Goal: Task Accomplishment & Management: Manage account settings

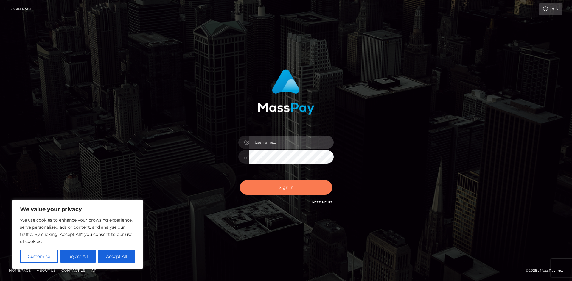
type input "hello.feetfinder"
click at [308, 189] on button "Sign in" at bounding box center [286, 188] width 92 height 15
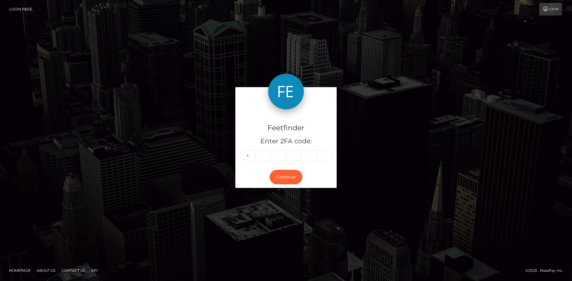
type input "1"
type input "0"
type input "3"
type input "0"
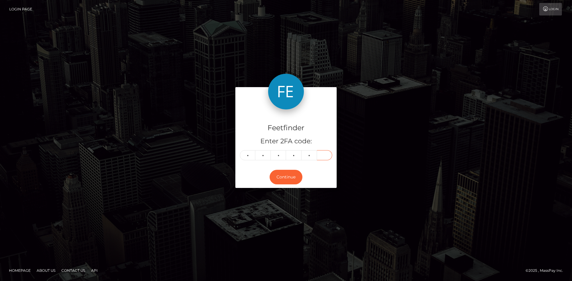
type input "2"
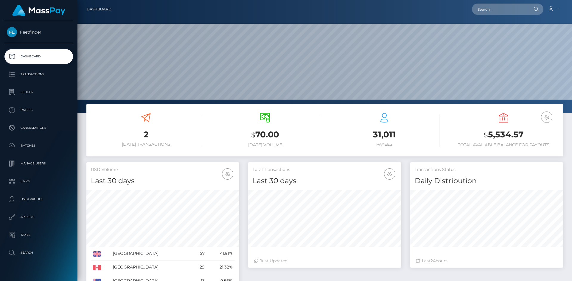
scroll to position [106, 153]
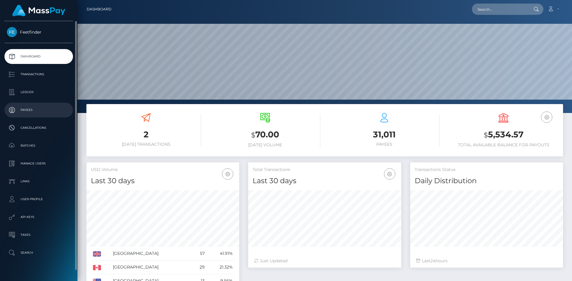
click at [34, 112] on p "Payees" at bounding box center [39, 110] width 64 height 9
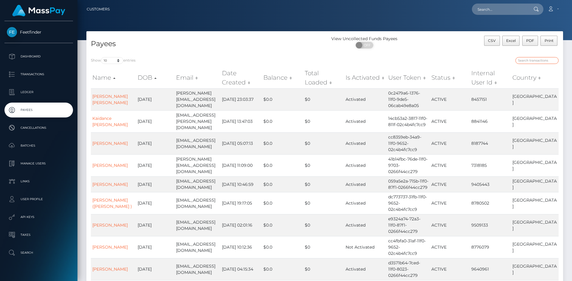
click at [552, 60] on input "search" at bounding box center [536, 60] width 43 height 7
paste input "01a233d0-4ec5-11f0-bf09-062f66d36555"
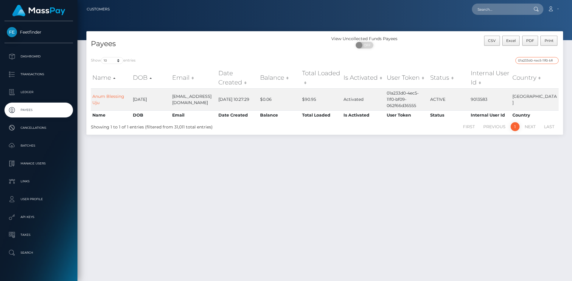
click at [545, 60] on input "01a233d0-4ec5-11f0-bf09-062f66d36555" at bounding box center [536, 60] width 43 height 7
paste input "42273c4-574b-11f0-b1fb-02a8c2768cb9"
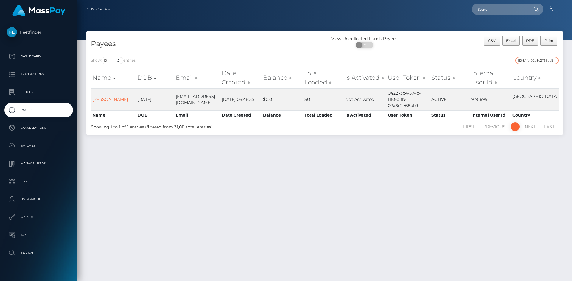
type input "042273c4-574b-11f0-b1fb-02a8c2768cb9"
click at [555, 60] on input "042273c4-574b-11f0-b1fb-02a8c2768cb9" at bounding box center [536, 60] width 43 height 7
click at [554, 60] on input "search" at bounding box center [536, 60] width 43 height 7
paste input "9b52a8a9-6b89-11f0-87f1-0266f44cc279"
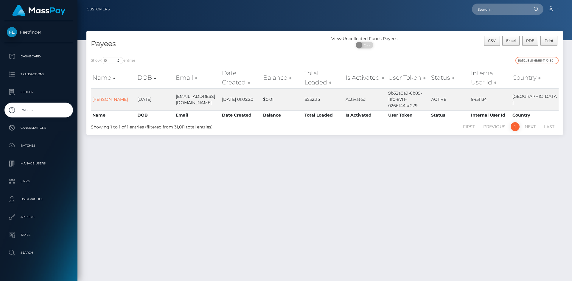
click at [543, 58] on input "9b52a8a9-6b89-11f0-87f1-0266f44cc279" at bounding box center [536, 60] width 43 height 7
paste input "d6d60c79-54a2-11f0-b1fb-02a8c2768cb"
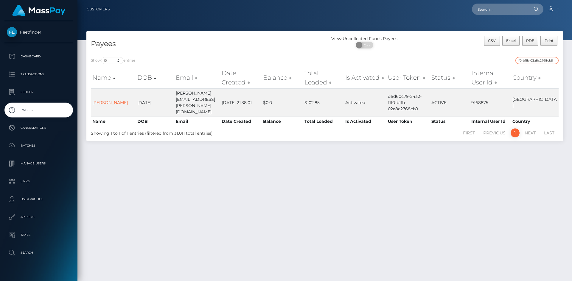
type input "d6d60c79-54a2-11f0-b1fb-02a8c2768cb9"
click at [551, 62] on input "d6d60c79-54a2-11f0-b1fb-02a8c2768cb9" at bounding box center [536, 60] width 43 height 7
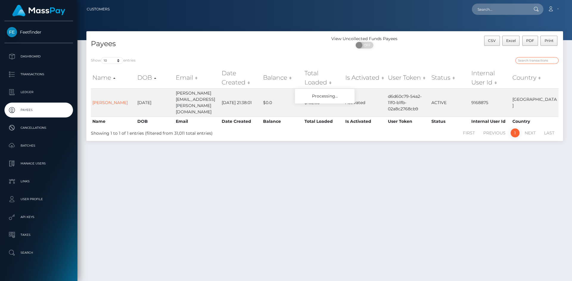
paste input "8e573665-9275-11f0-bd85-0694aced620b"
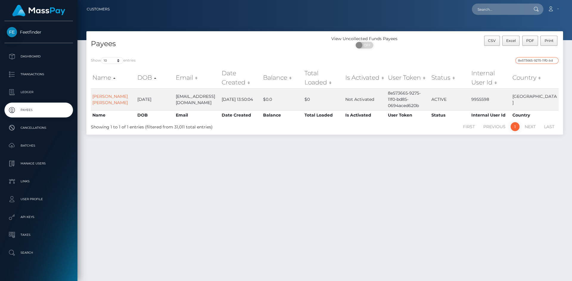
click at [548, 58] on input "8e573665-9275-11f0-bd85-0694aced620b" at bounding box center [536, 60] width 43 height 7
paste input "8f4be4b-91cc"
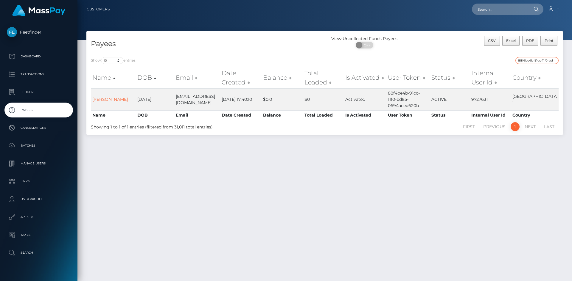
click at [547, 63] on input "88f4be4b-91cc-11f0-bd85-0694aced620b" at bounding box center [536, 60] width 43 height 7
paste input "3196edc3-7791-11f0-9703-0266f44cc279"
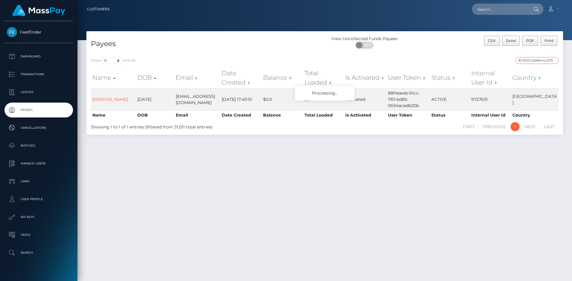
type input "3196edc3-7791-11f0-9703-0266f44cc279"
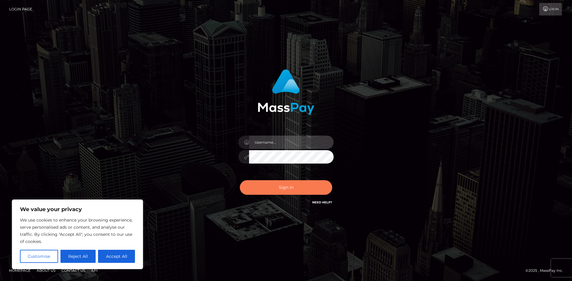
type input "hello.feetfinder"
click at [311, 192] on button "Sign in" at bounding box center [286, 188] width 92 height 15
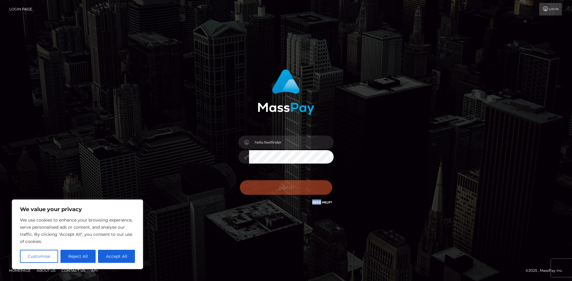
click at [311, 192] on div "0cAFcWeA7jWprC_BfcmB_EGTpzec49yhZjb-6zqqrqtsVn8w11rSxb99P8xlHTUrC_BxGwGSQ5u6e7W…" at bounding box center [286, 190] width 104 height 27
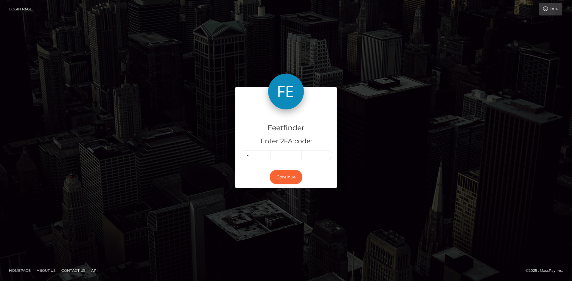
type input "3"
type input "6"
type input "0"
type input "7"
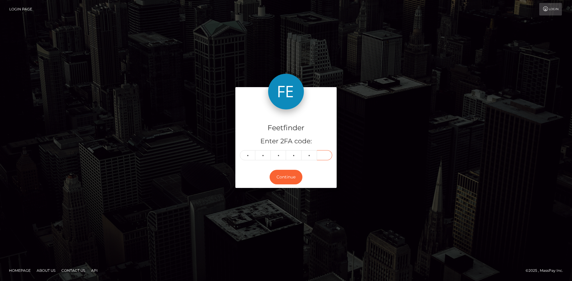
type input "4"
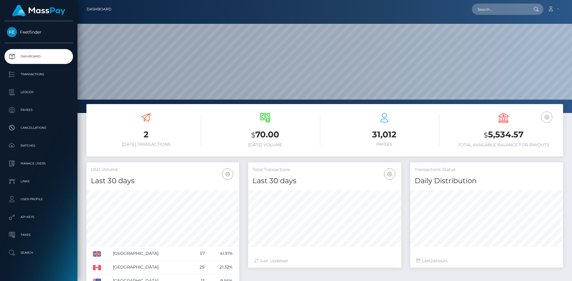
scroll to position [106, 153]
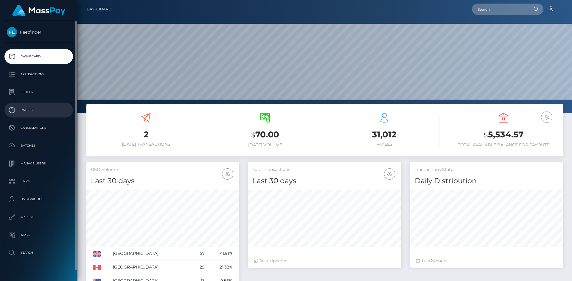
click at [30, 105] on link "Payees" at bounding box center [38, 110] width 69 height 15
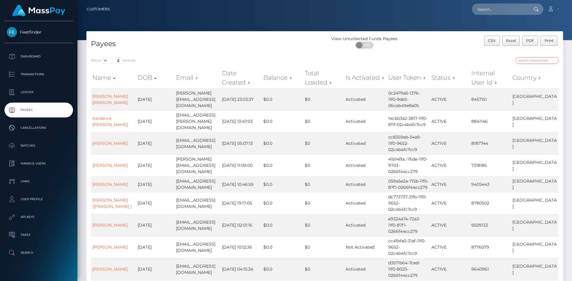
click at [544, 59] on input "search" at bounding box center [536, 60] width 43 height 7
paste input "209723f0-9153-11f0-bd85-0694aced620b"
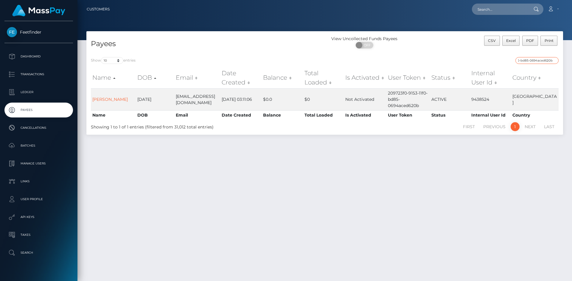
type input "209723f0-9153-11f0-bd85-0694aced620b"
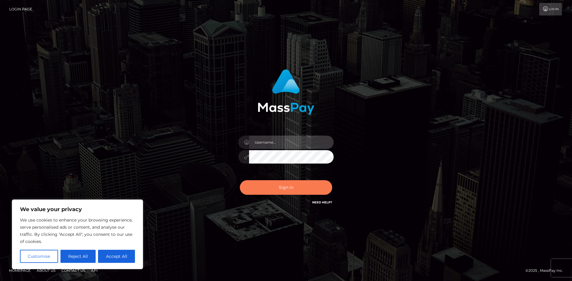
type input "hello.feetfinder"
click at [293, 192] on button "Sign in" at bounding box center [286, 188] width 92 height 15
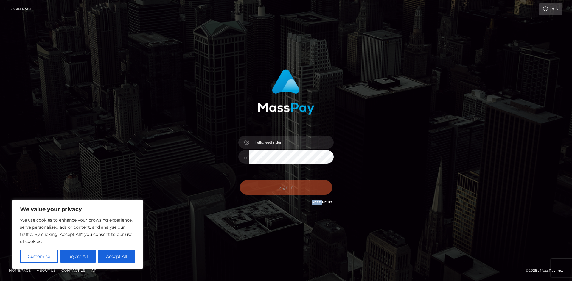
click at [293, 192] on div "0cAFcWeA5MYqROiMo-8QpO7GChMLhGAPgigYaZbb-yXmrBzHh76WSvloo4PNfgMfM5r0aTr0zBg0rhj…" at bounding box center [286, 190] width 104 height 27
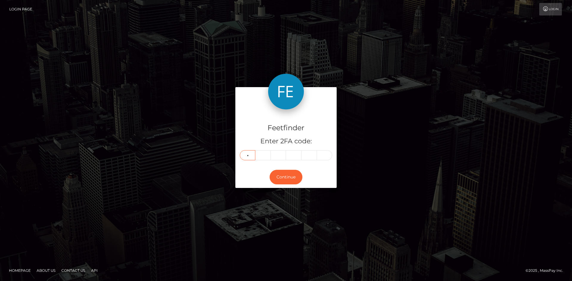
type input "8"
type input "4"
type input "2"
type input "0"
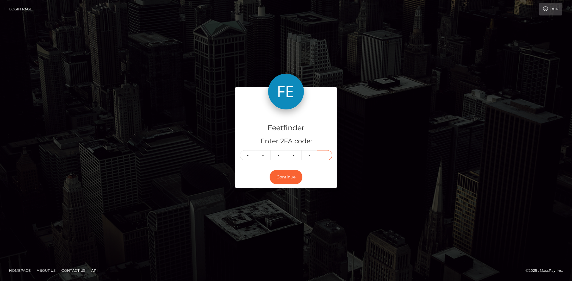
type input "0"
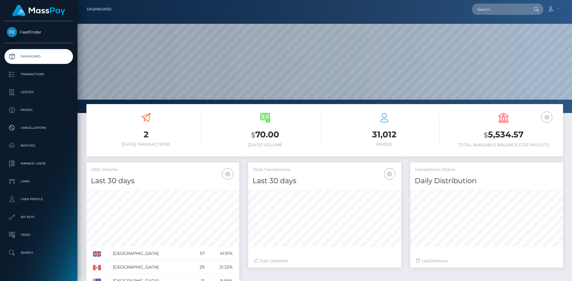
scroll to position [106, 153]
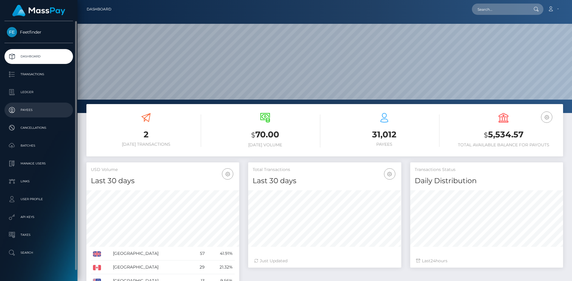
click at [39, 109] on p "Payees" at bounding box center [39, 110] width 64 height 9
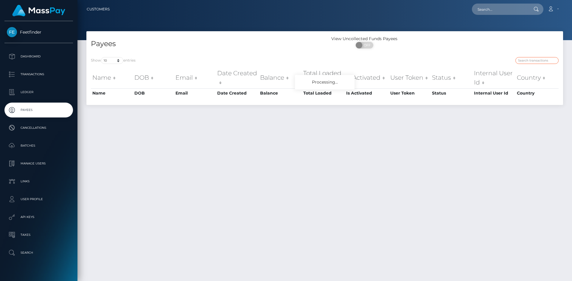
click at [537, 61] on input "search" at bounding box center [536, 60] width 43 height 7
paste input "209723f0-9153-11f0-bd85-0694aced620b"
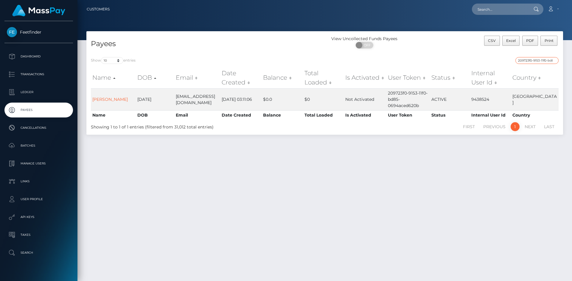
click at [546, 63] on input "209723f0-9153-11f0-bd85-0694aced620b" at bounding box center [536, 60] width 43 height 7
paste input "f6edf29a-804b-11f0-8023-0266f44cc279"
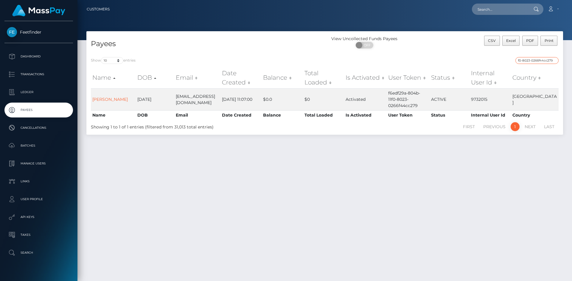
type input "f6edf29a-804b-11f0-8023-0266f44cc279"
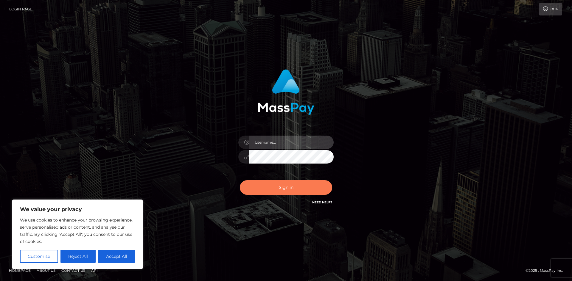
type input "hello.feetfinder"
click at [295, 187] on button "Sign in" at bounding box center [286, 188] width 92 height 15
